Goal: Task Accomplishment & Management: Use online tool/utility

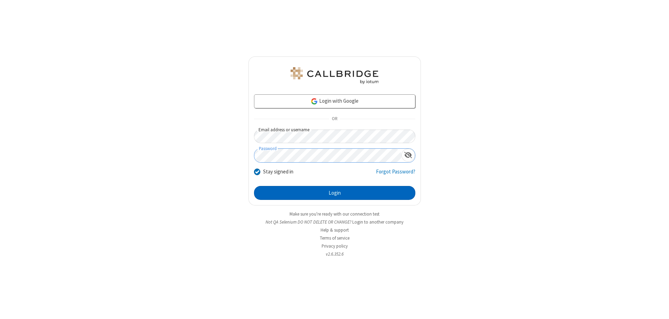
click at [335, 193] on button "Login" at bounding box center [334, 193] width 161 height 14
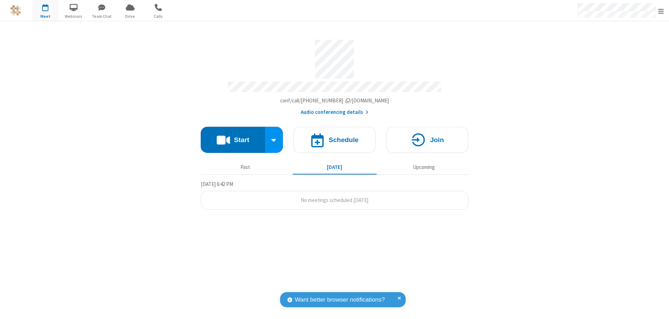
click at [233, 137] on button "Start" at bounding box center [233, 140] width 64 height 26
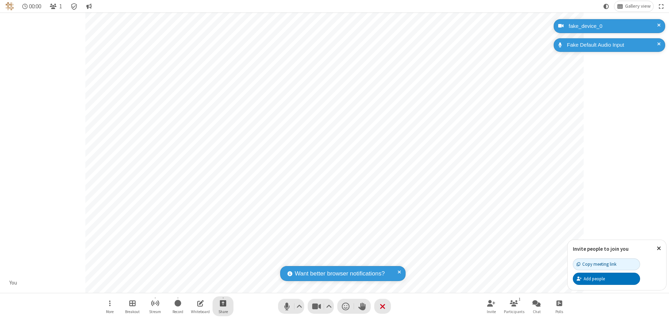
click at [223, 303] on span "Start sharing" at bounding box center [223, 303] width 7 height 9
click at [223, 261] on span "Share additional camera" at bounding box center [228, 262] width 52 height 6
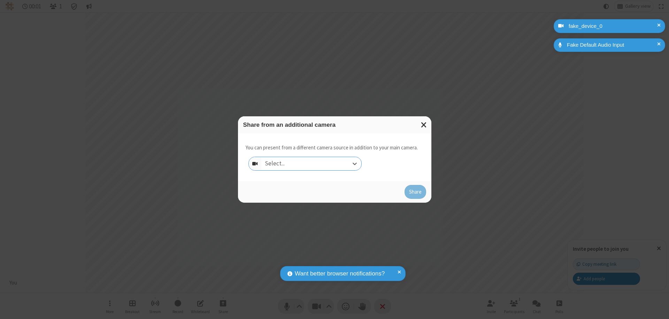
click at [311, 164] on div "Select..." at bounding box center [311, 163] width 100 height 13
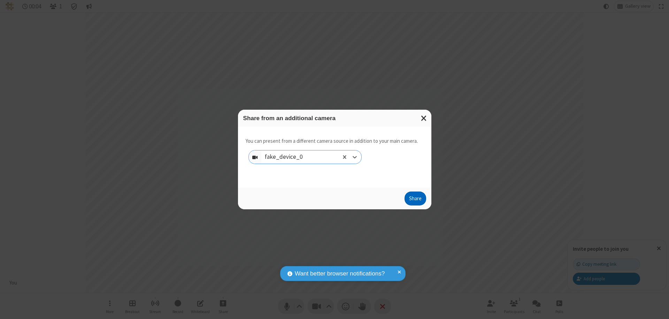
click at [415, 200] on button "Share" at bounding box center [416, 199] width 22 height 14
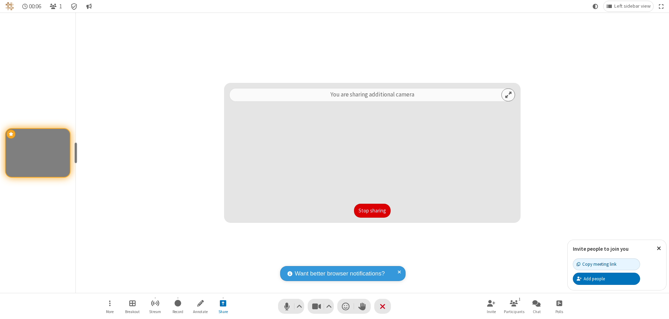
click at [372, 211] on button "Stop sharing" at bounding box center [372, 211] width 37 height 14
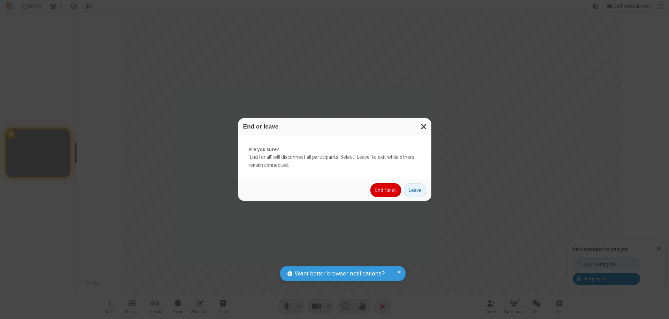
click at [386, 190] on button "End for all" at bounding box center [386, 190] width 31 height 14
